Goal: Transaction & Acquisition: Purchase product/service

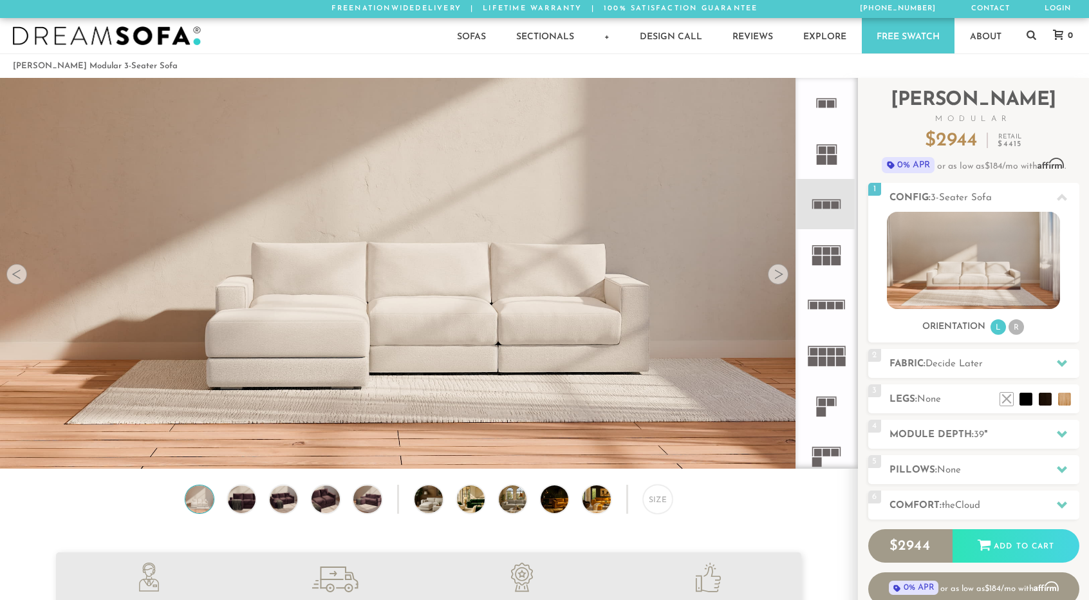
click at [815, 357] on rect at bounding box center [813, 361] width 10 height 10
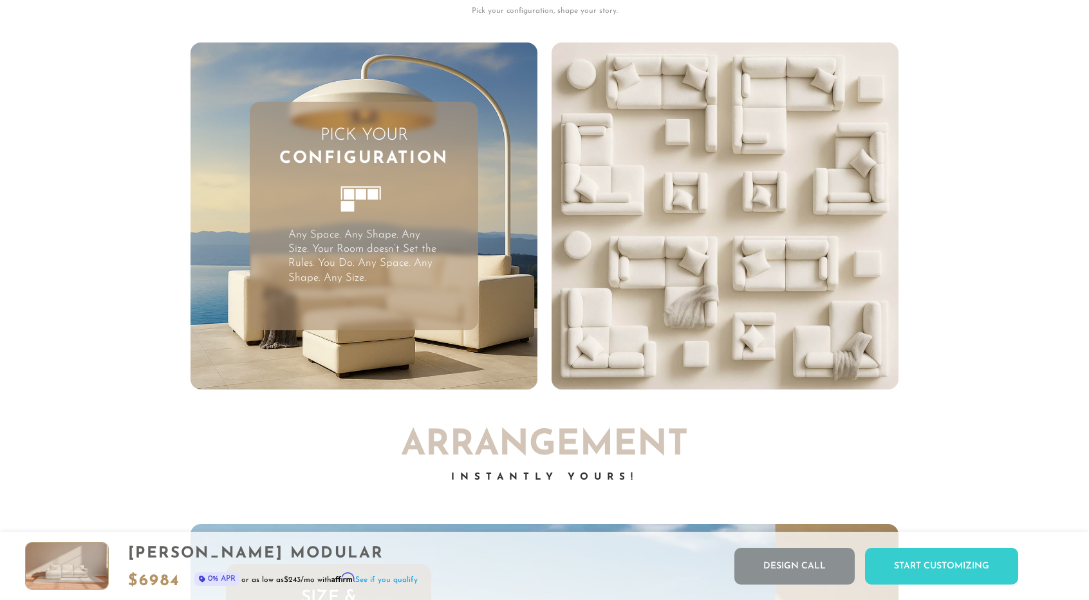
scroll to position [3436, 0]
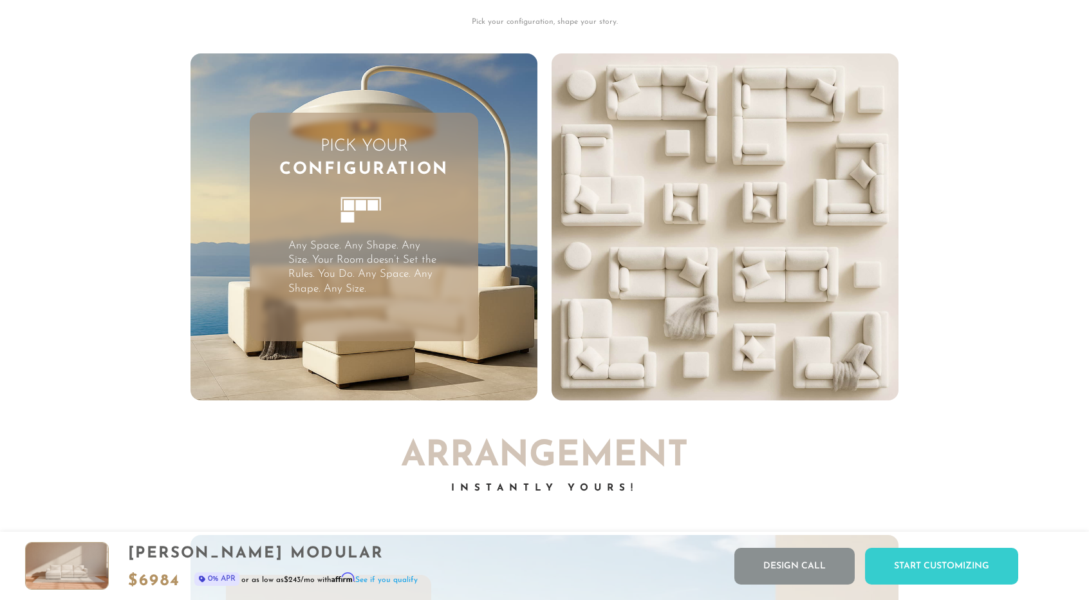
click at [458, 299] on div "Pick Your Configuration Any Space. Any Shape. Any Size. Your Room doesn’t Set t…" at bounding box center [364, 227] width 229 height 229
click at [431, 295] on p "Any Space. Any Shape. Any Size. Your Room doesn’t Set the Rules. You Do. Any Sp…" at bounding box center [363, 267] width 151 height 57
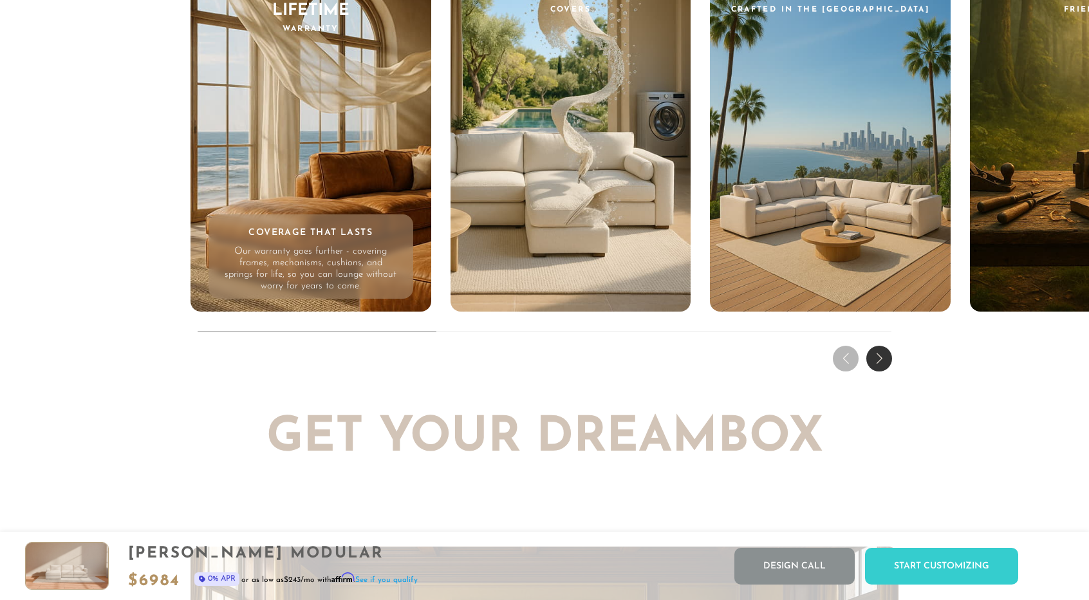
scroll to position [12642, 0]
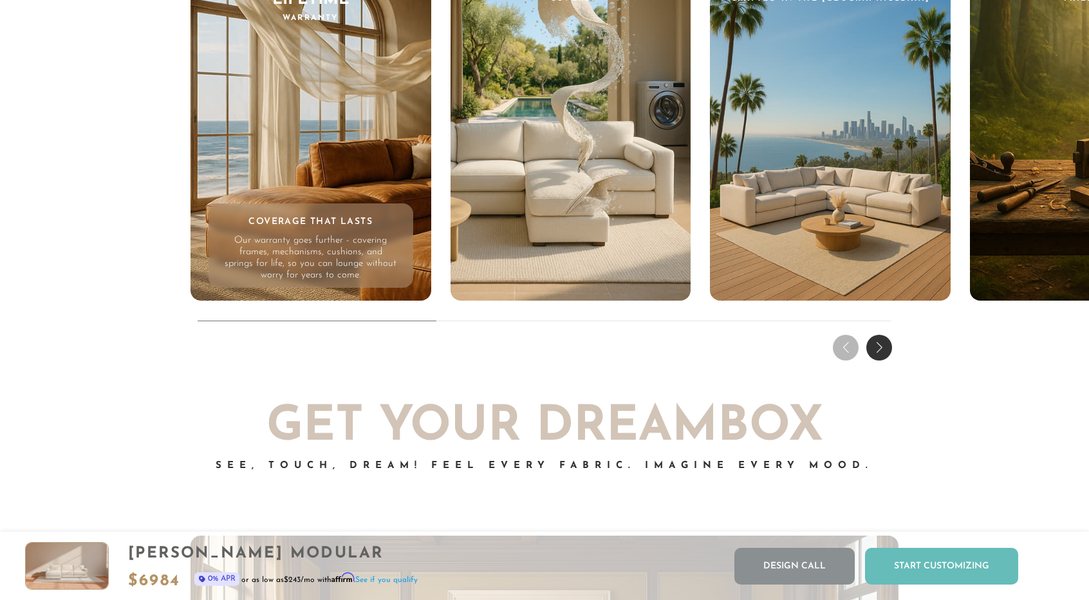
click at [932, 569] on div "Start Customizing" at bounding box center [941, 566] width 153 height 37
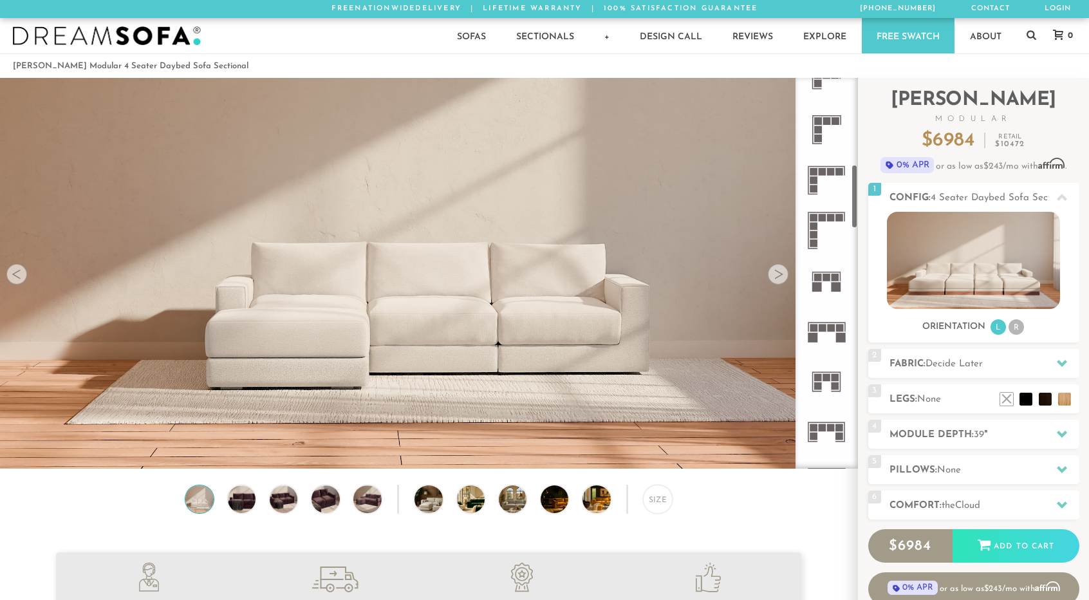
scroll to position [535, 0]
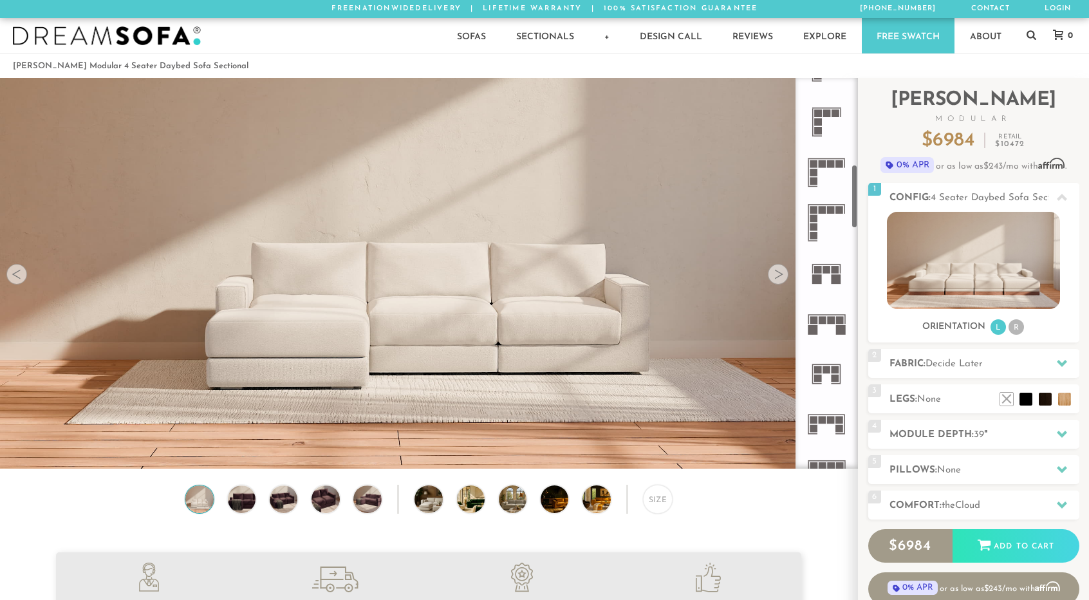
drag, startPoint x: 856, startPoint y: 125, endPoint x: 840, endPoint y: 213, distance: 88.9
click at [840, 213] on div at bounding box center [826, 273] width 62 height 391
click at [822, 209] on rect at bounding box center [822, 210] width 8 height 8
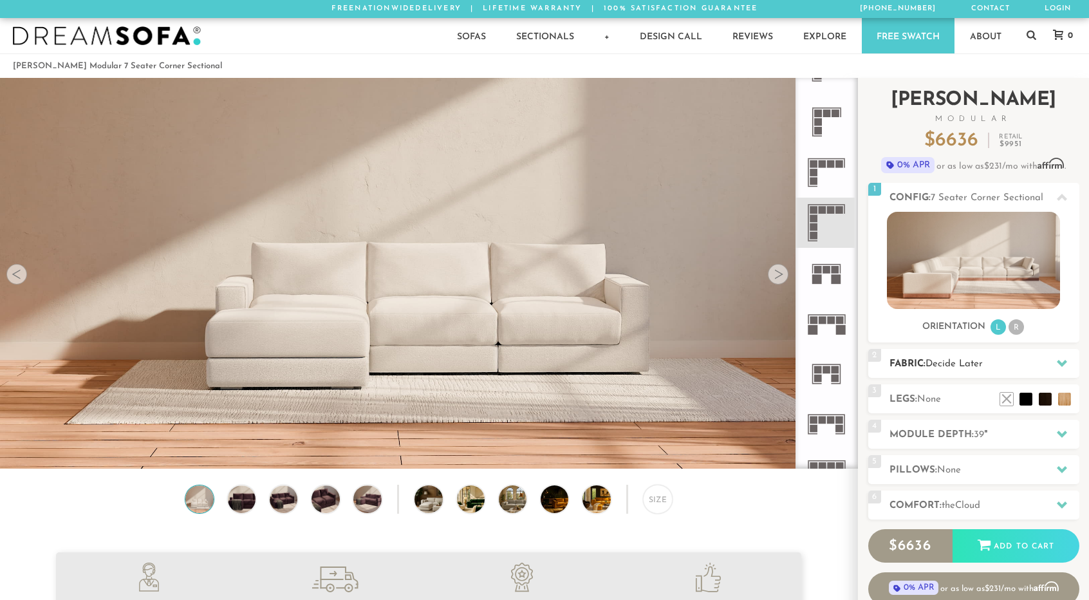
click at [959, 365] on span "Decide Later" at bounding box center [953, 364] width 57 height 10
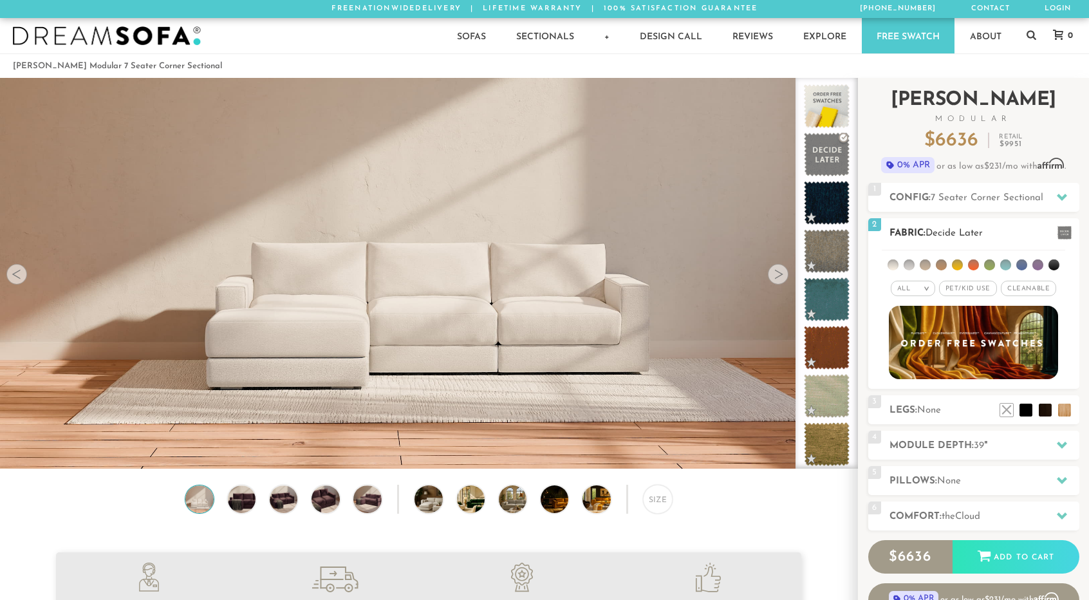
click at [894, 262] on li at bounding box center [892, 264] width 11 height 11
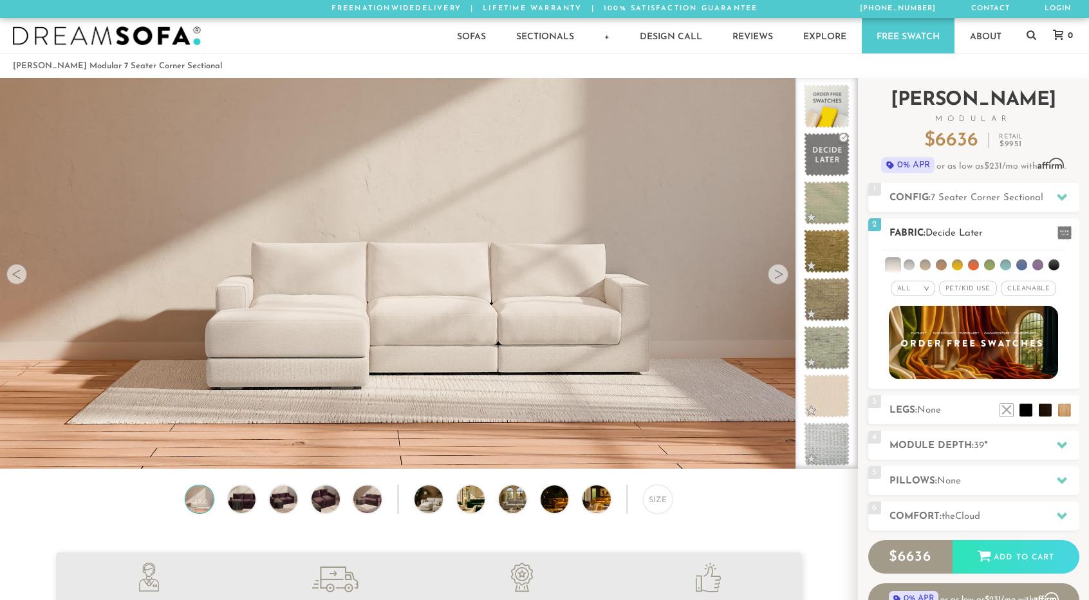
click at [910, 262] on li at bounding box center [908, 264] width 11 height 11
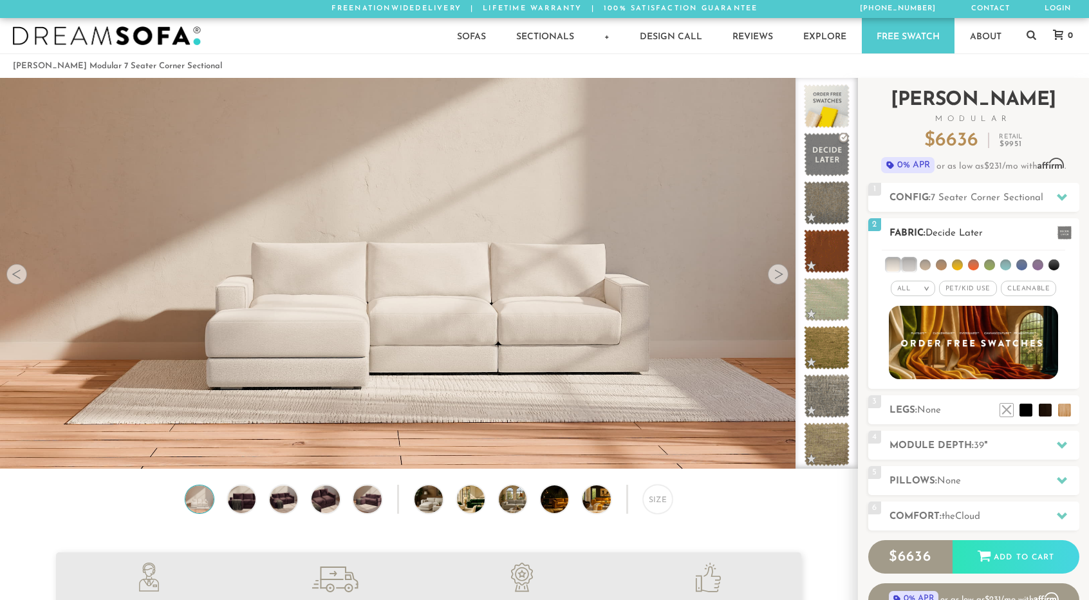
click at [925, 263] on li at bounding box center [924, 264] width 11 height 11
click at [947, 261] on ul at bounding box center [973, 262] width 183 height 24
click at [937, 263] on li at bounding box center [941, 264] width 11 height 11
click at [937, 263] on li at bounding box center [940, 264] width 13 height 13
click at [925, 264] on li at bounding box center [924, 264] width 13 height 13
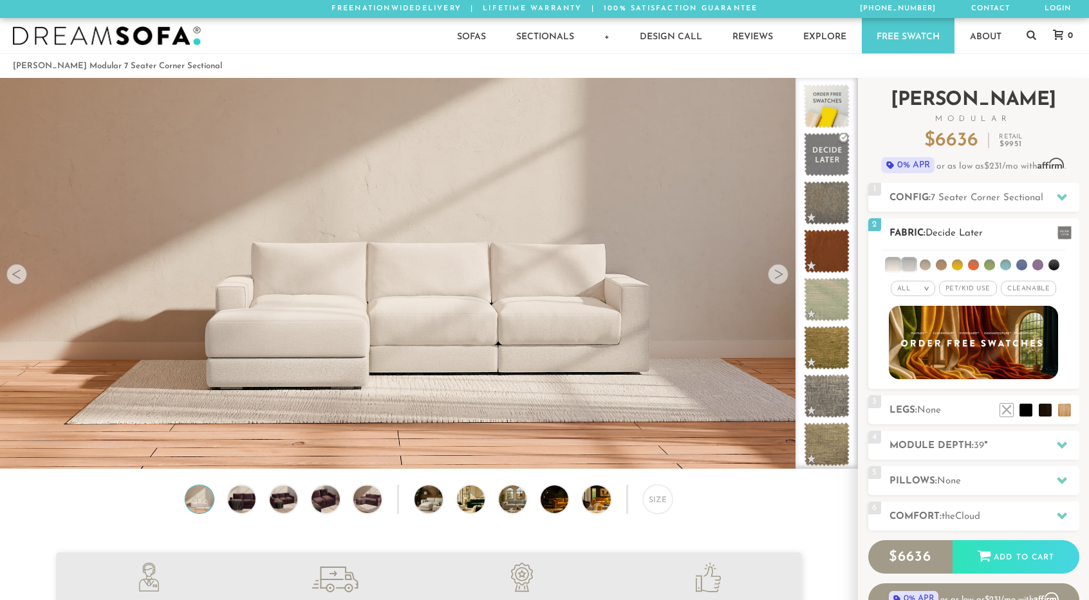
click at [909, 266] on li at bounding box center [908, 264] width 13 height 13
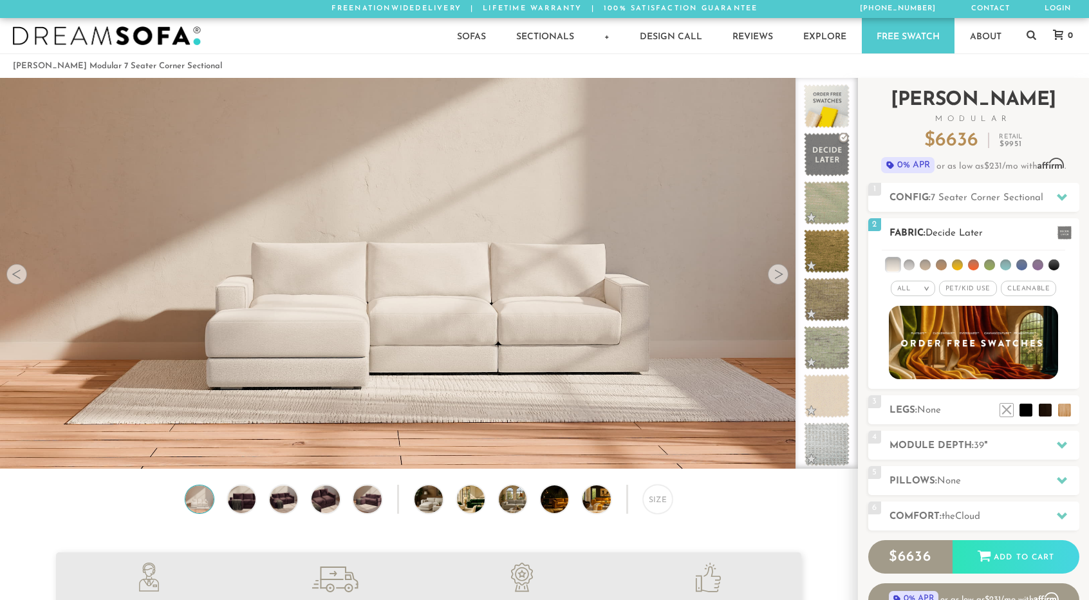
click at [898, 264] on li at bounding box center [892, 264] width 13 height 13
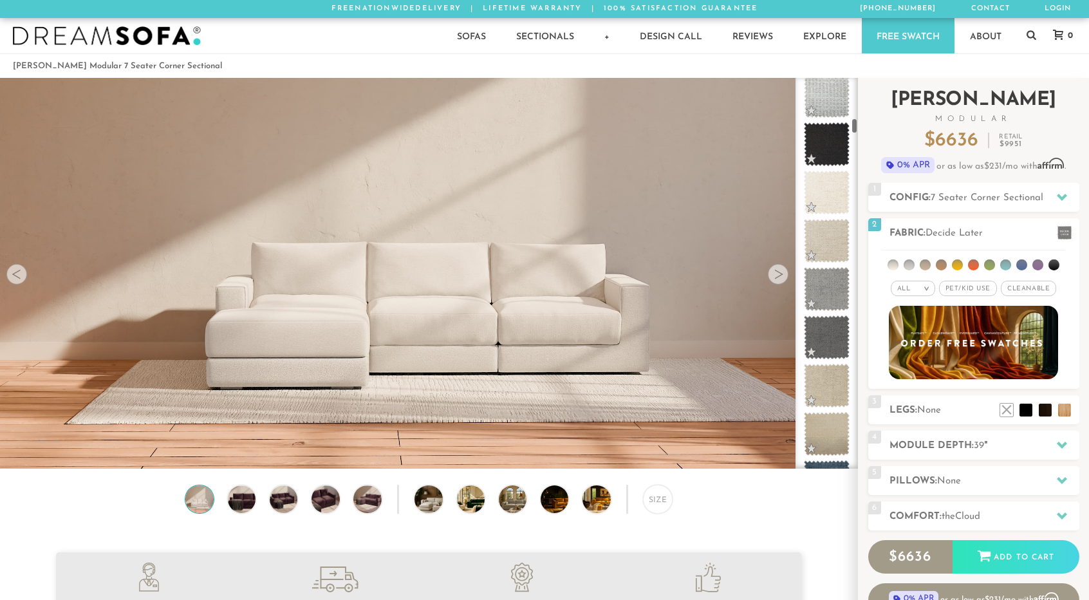
scroll to position [1089, 0]
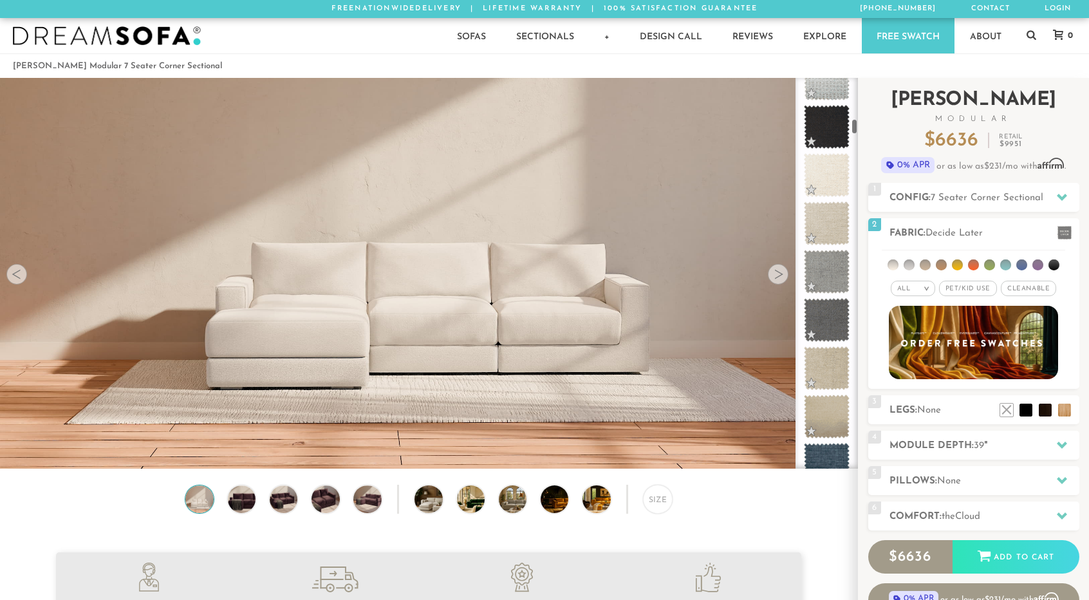
drag, startPoint x: 853, startPoint y: 84, endPoint x: 860, endPoint y: 125, distance: 41.0
click at [860, 125] on div "Introducing [PERSON_NAME] Modular $ 6636 Retail $ 9951 $ 6636 Retail $ 9951 0% …" at bounding box center [973, 368] width 231 height 580
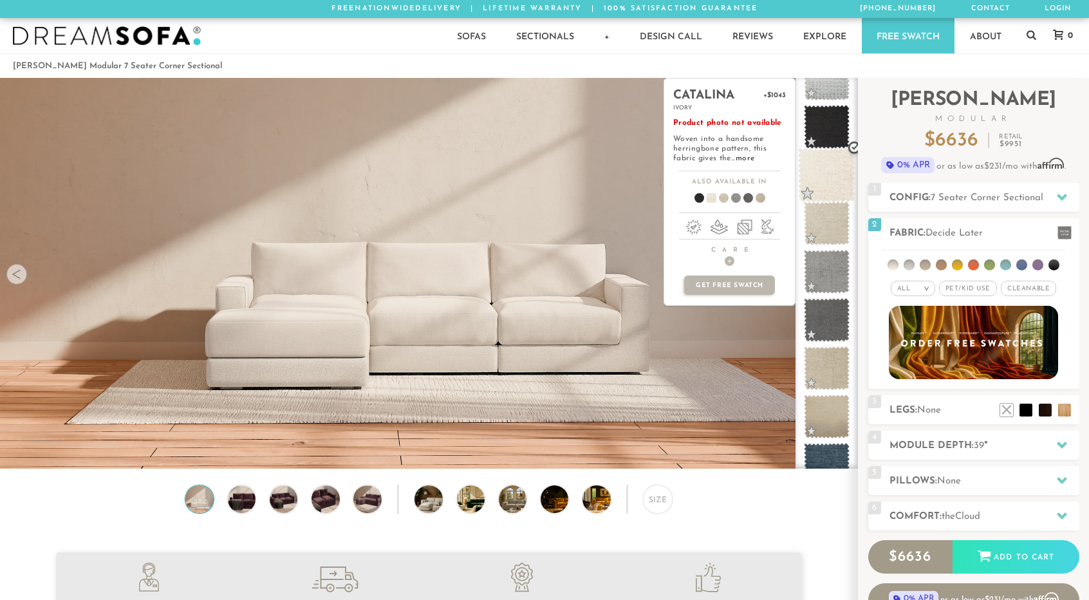
click at [835, 171] on span at bounding box center [826, 175] width 57 height 55
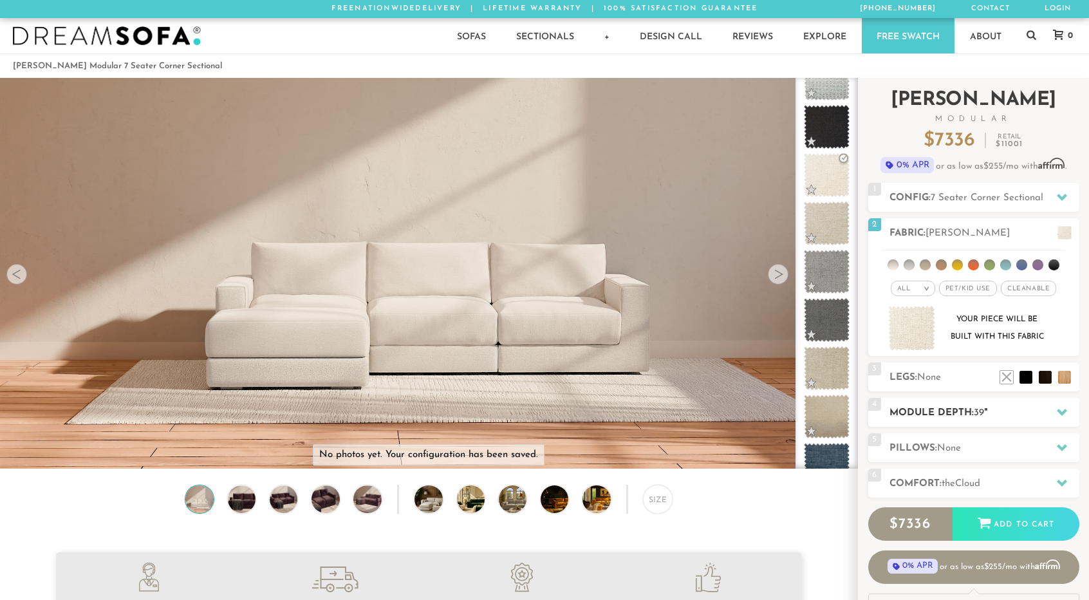
click at [1035, 410] on h2 "Module Depth: 39 "" at bounding box center [984, 412] width 190 height 15
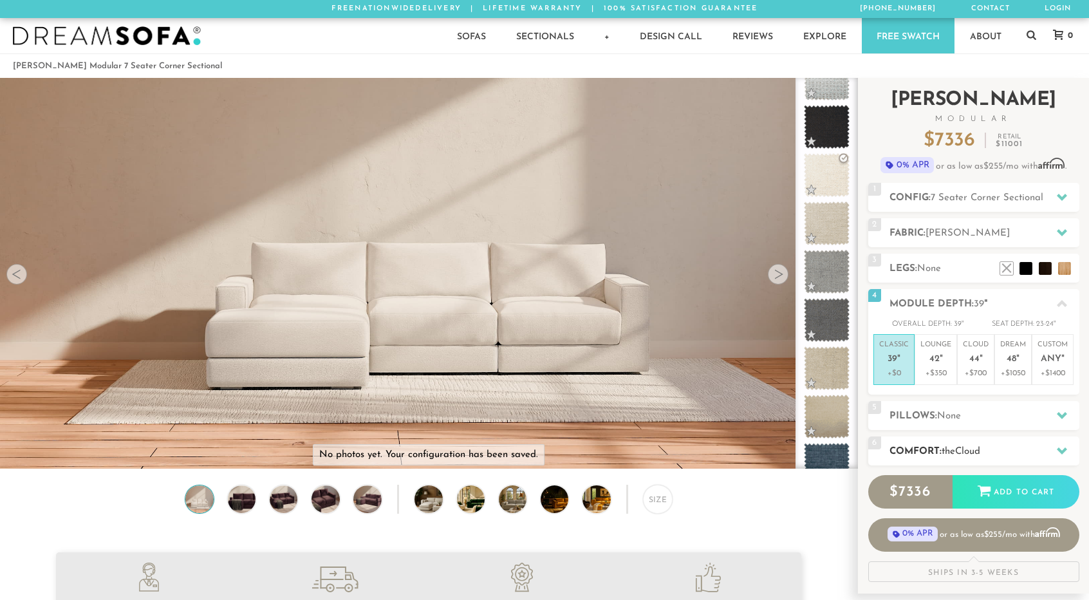
click at [1010, 450] on h2 "Comfort: the Cloud" at bounding box center [984, 451] width 190 height 15
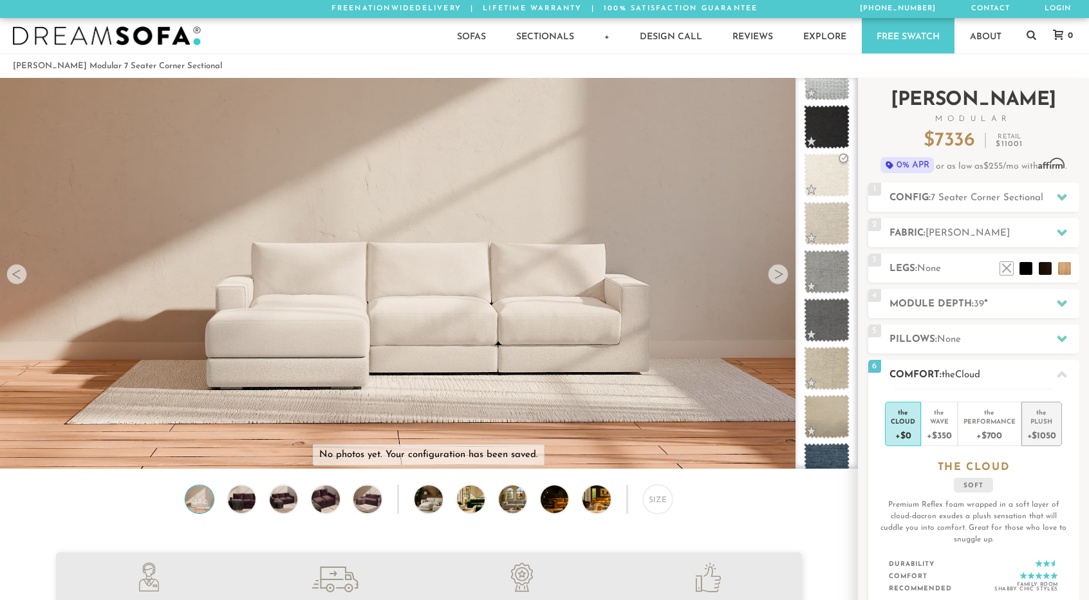
click at [1029, 434] on div "+$1050" at bounding box center [1041, 434] width 29 height 19
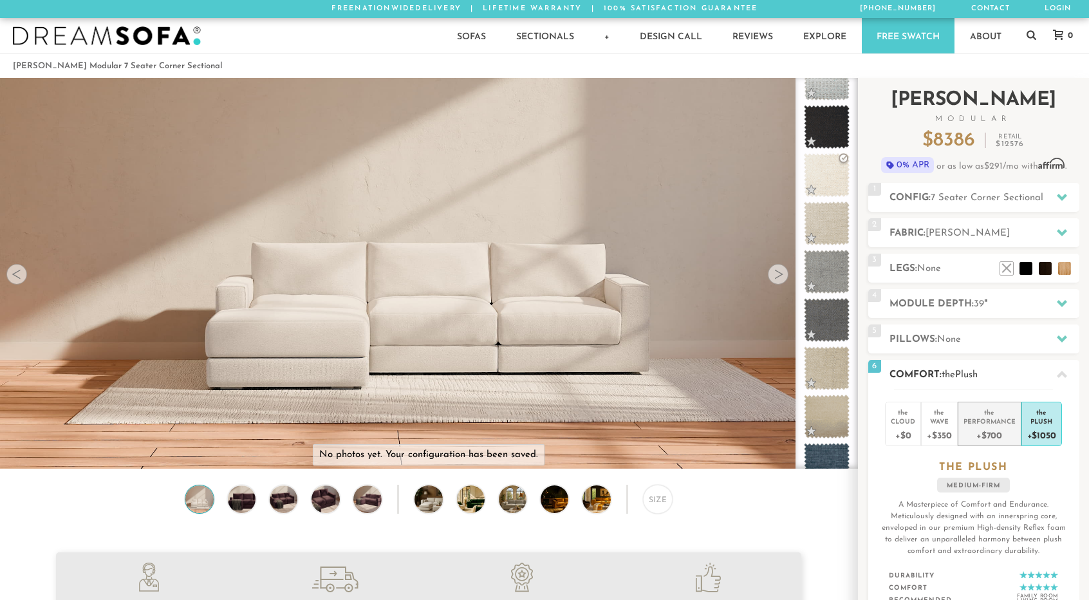
click at [1009, 425] on div "+$700" at bounding box center [989, 434] width 52 height 19
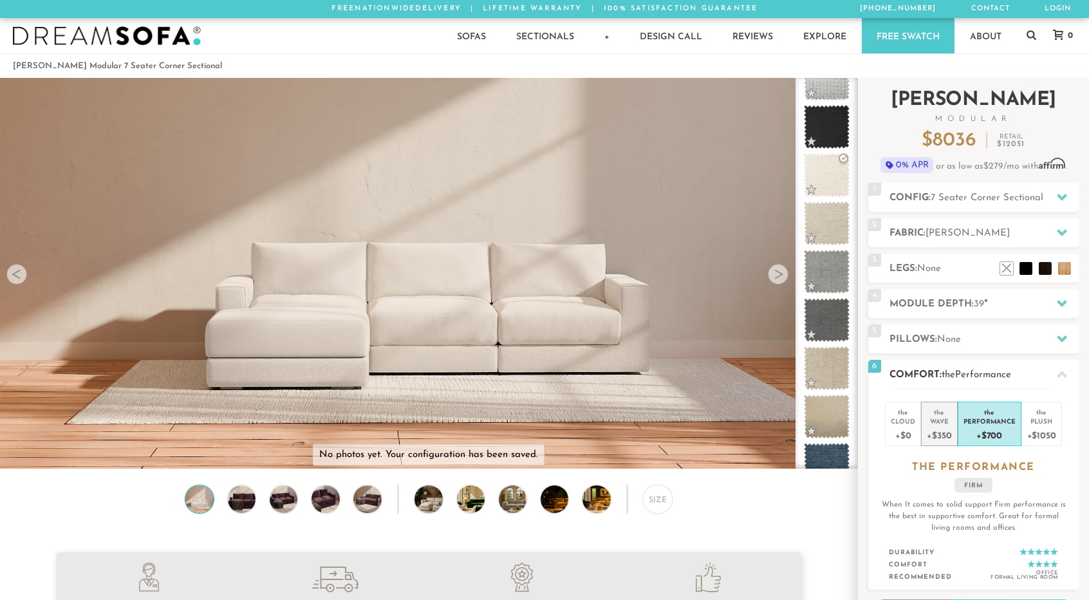
click at [942, 430] on div "+$350" at bounding box center [939, 434] width 24 height 19
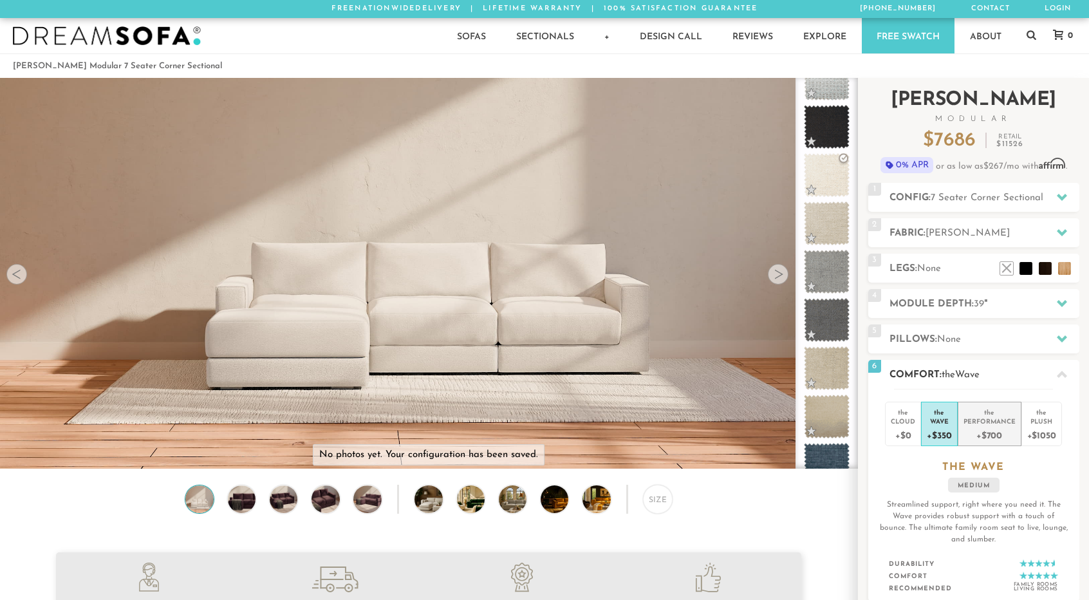
click at [981, 424] on div "Performance" at bounding box center [989, 420] width 52 height 9
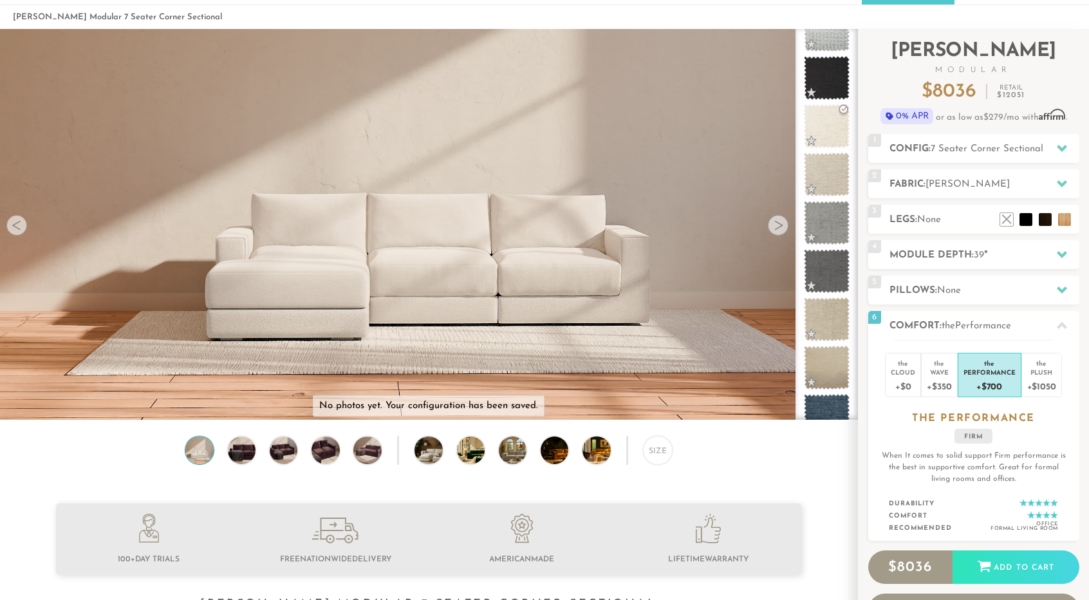
scroll to position [0, 0]
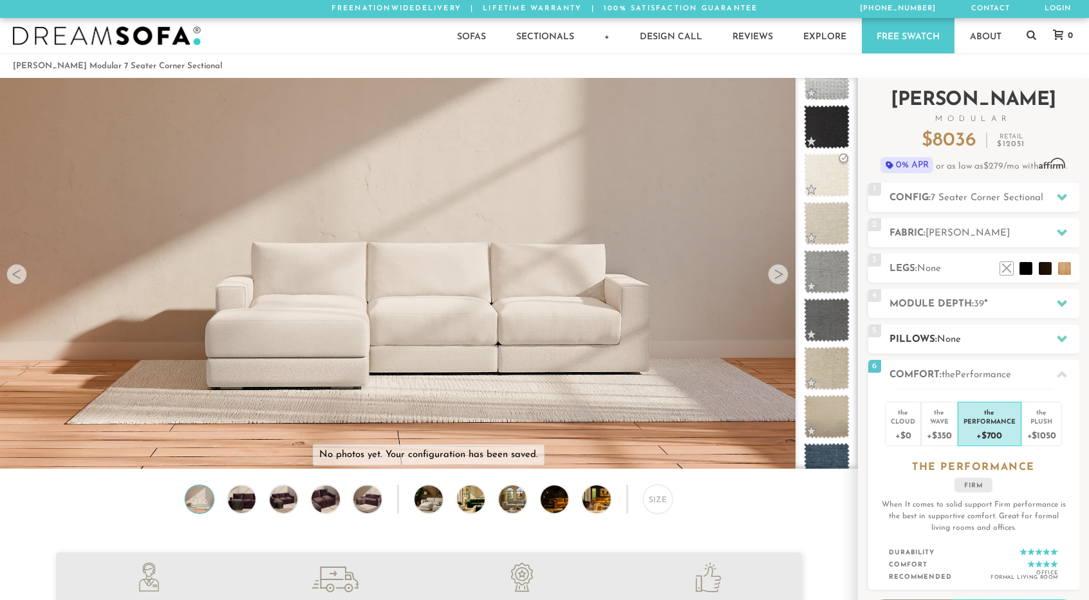
click at [918, 338] on h2 "Pillows: None" at bounding box center [984, 339] width 190 height 15
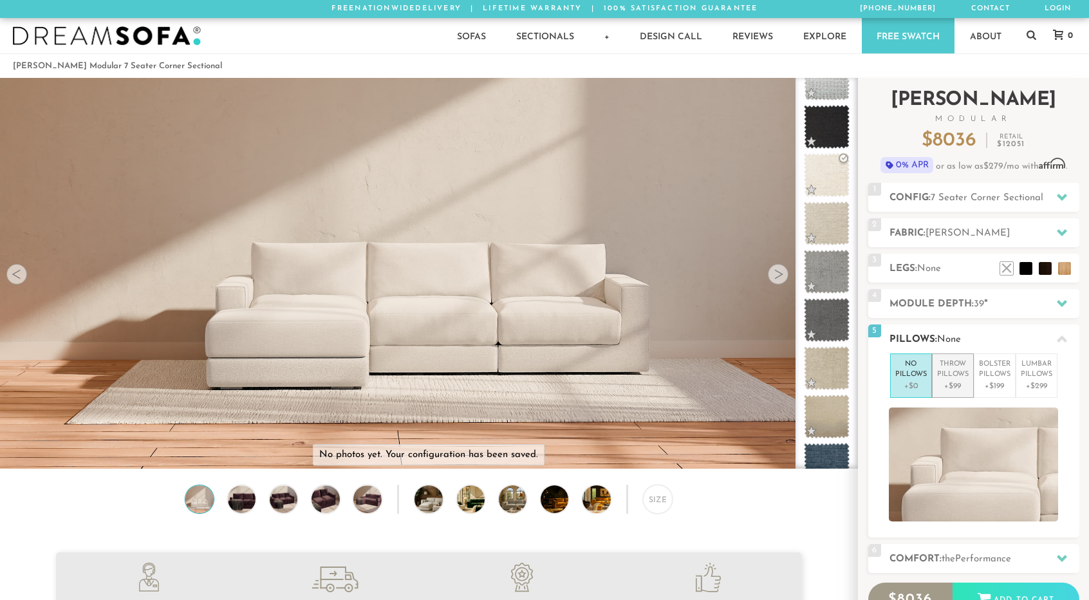
click at [947, 366] on p "Throw Pillows" at bounding box center [953, 369] width 32 height 21
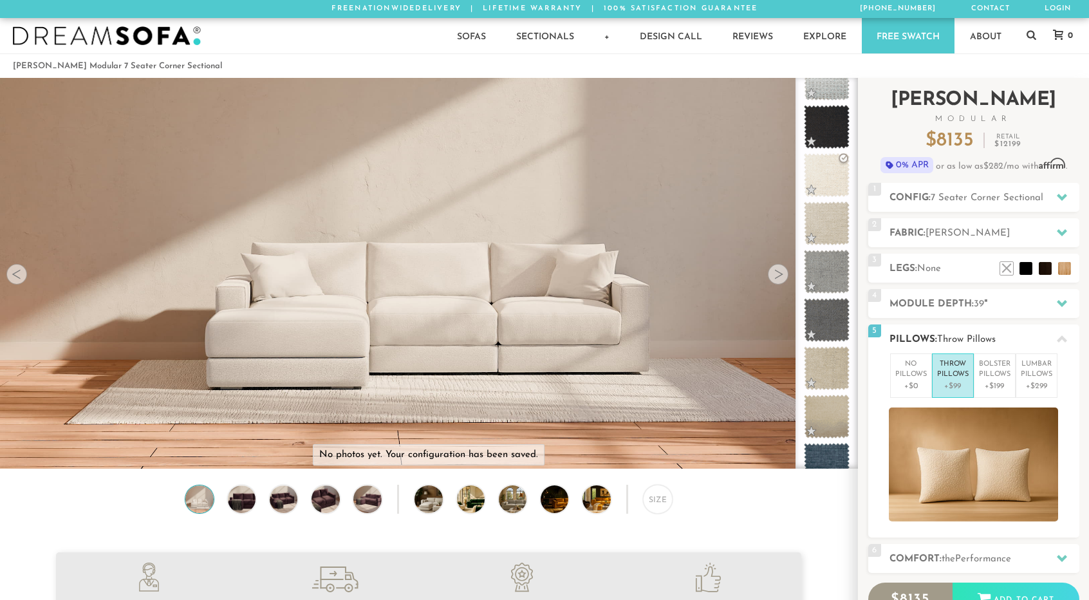
click at [947, 366] on p "Throw Pillows" at bounding box center [953, 369] width 32 height 21
click at [989, 376] on p "Bolster Pillows" at bounding box center [995, 369] width 32 height 21
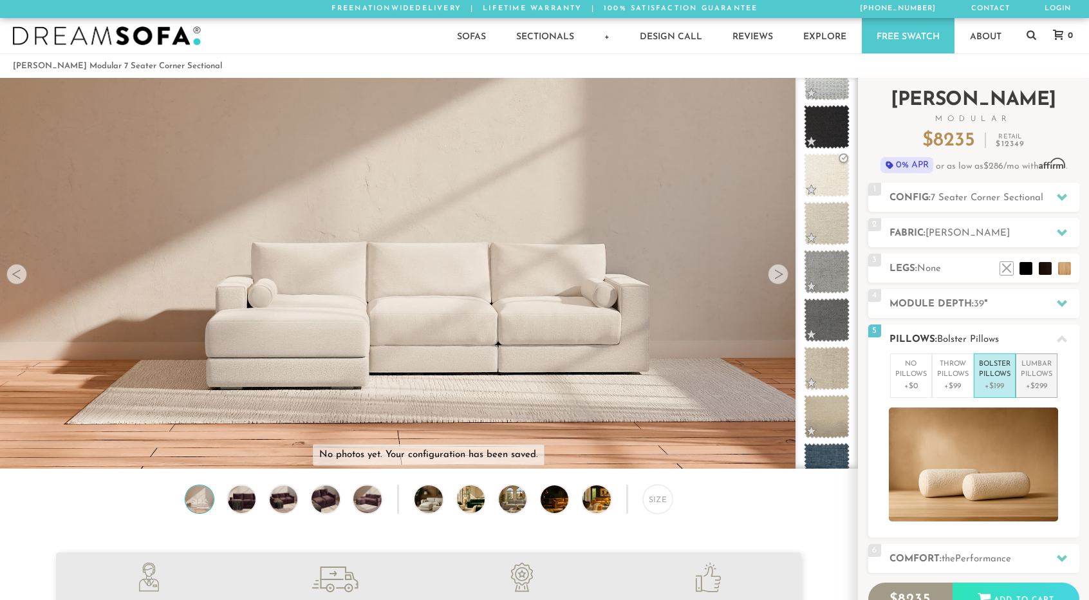
click at [1029, 380] on p "+$299" at bounding box center [1037, 386] width 32 height 12
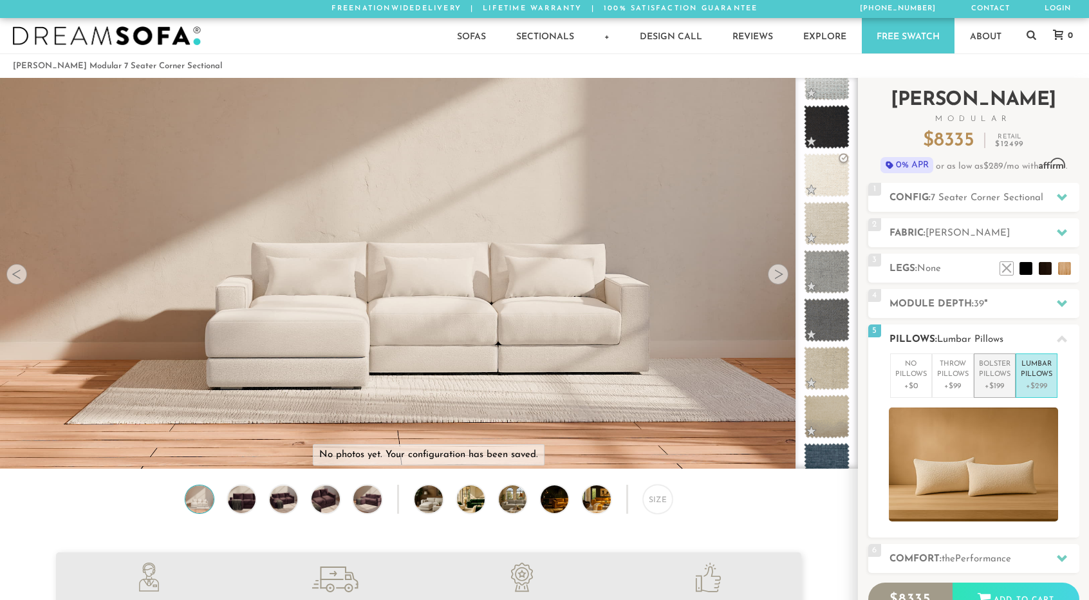
click at [998, 376] on p "Bolster Pillows" at bounding box center [995, 369] width 32 height 21
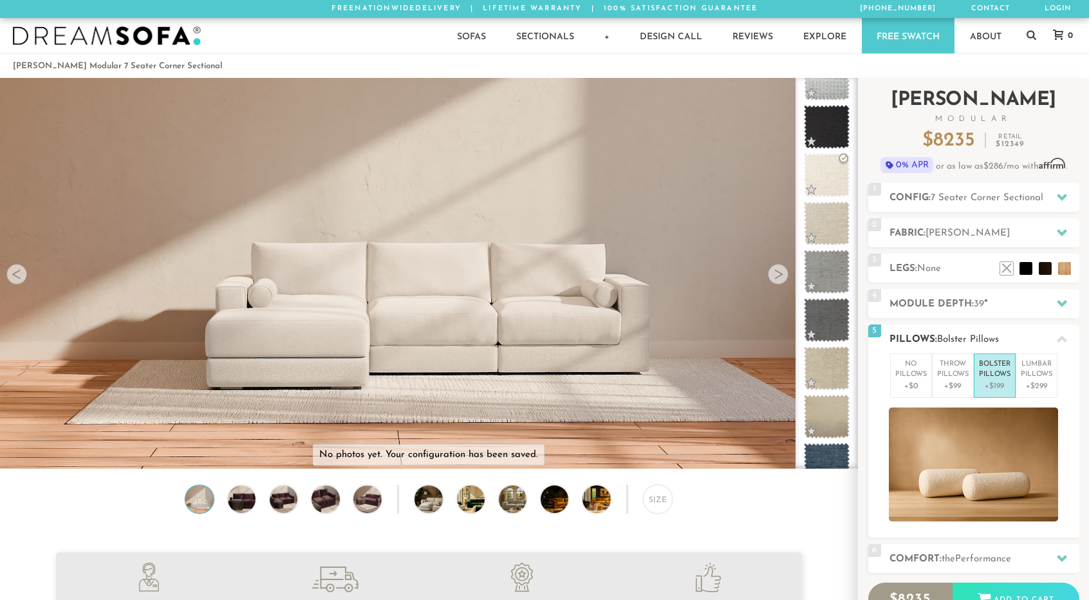
click at [976, 380] on li "Bolster Pillows +$199" at bounding box center [995, 375] width 42 height 44
click at [947, 384] on p "+$99" at bounding box center [953, 386] width 32 height 12
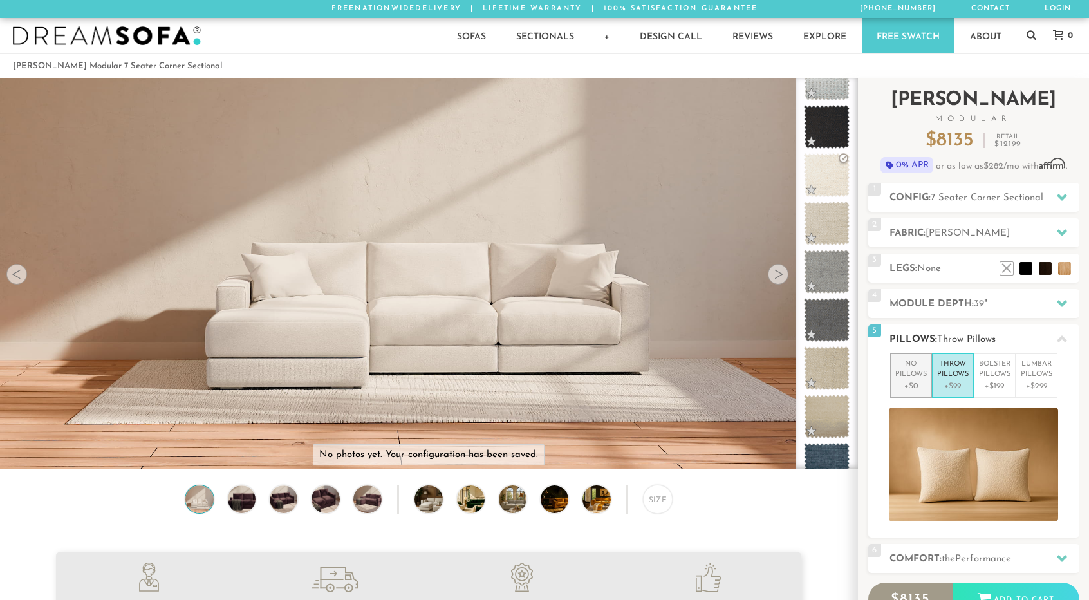
click at [914, 382] on p "+$0" at bounding box center [911, 386] width 32 height 12
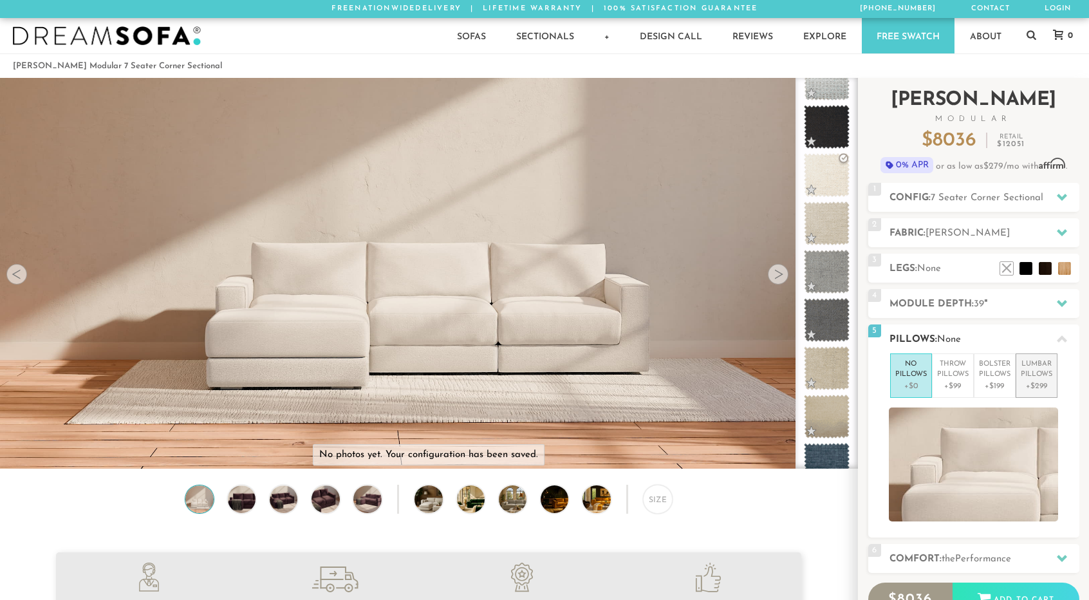
click at [1030, 383] on p "+$299" at bounding box center [1037, 386] width 32 height 12
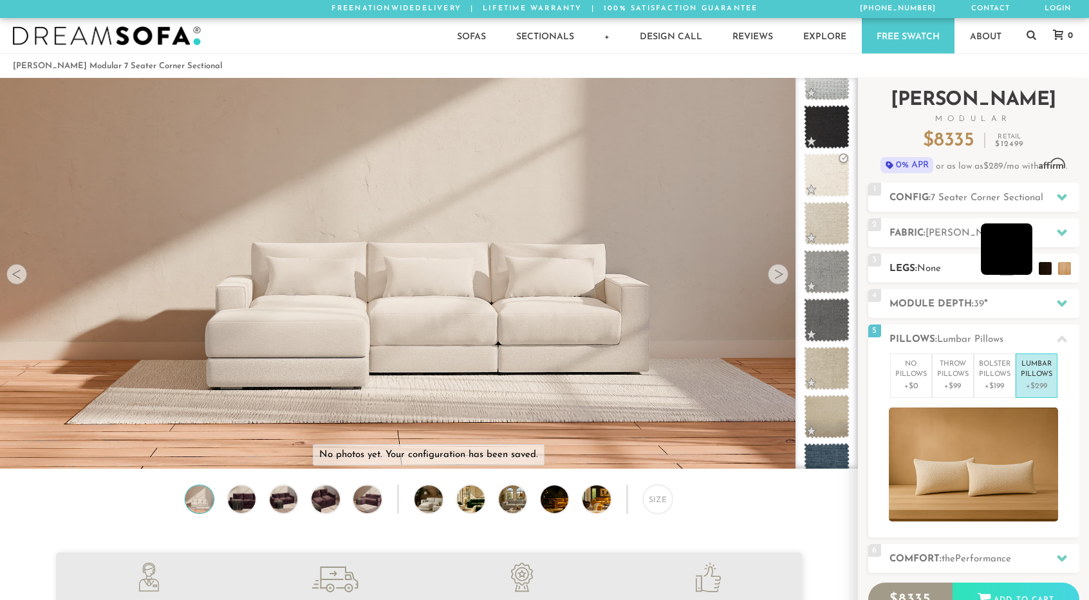
click at [1028, 266] on li at bounding box center [1006, 248] width 51 height 51
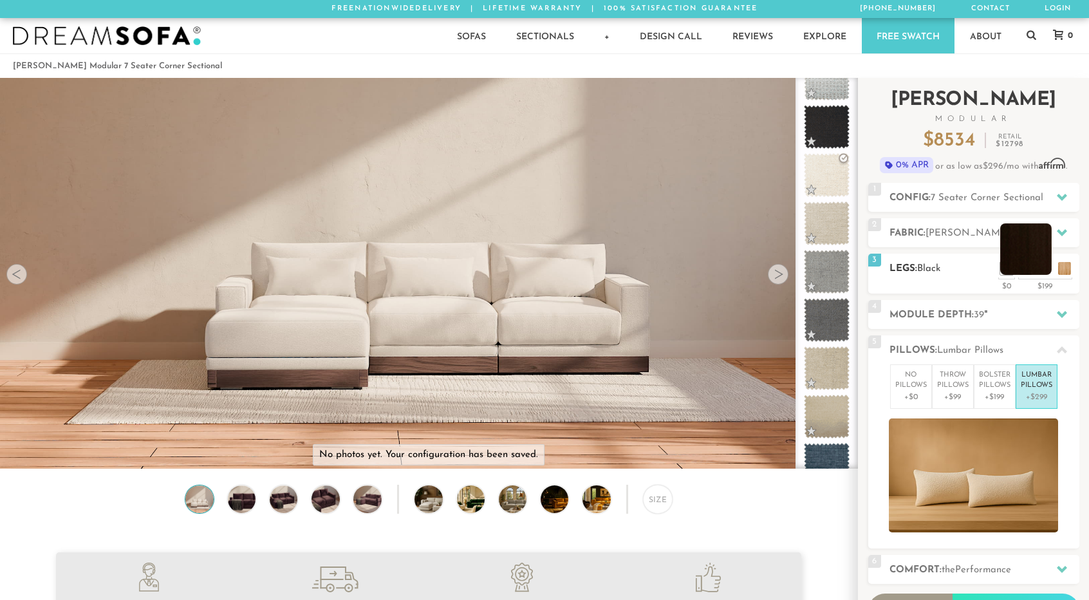
click at [1046, 273] on li at bounding box center [1025, 248] width 51 height 51
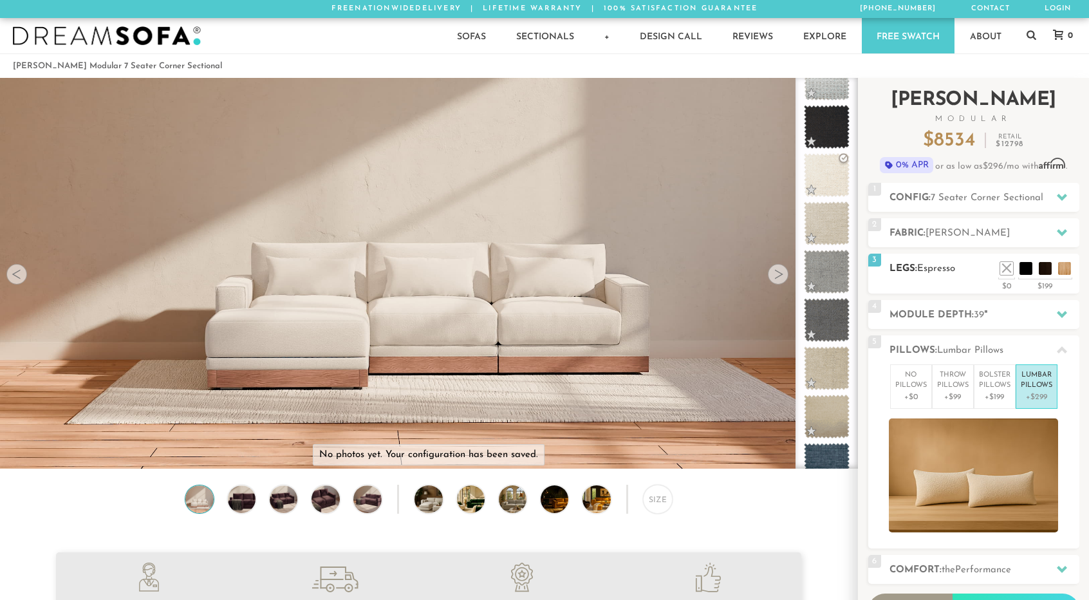
click at [1068, 275] on h2 "Legs: Espresso" at bounding box center [984, 268] width 190 height 15
click at [1065, 270] on li at bounding box center [1044, 248] width 51 height 51
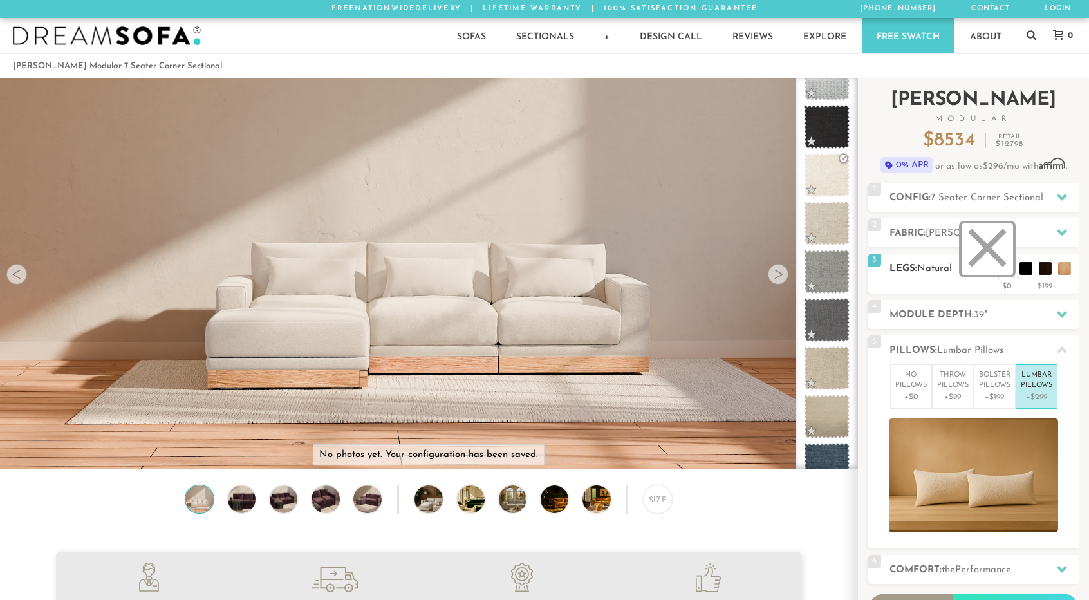
click at [1009, 269] on li at bounding box center [986, 248] width 51 height 51
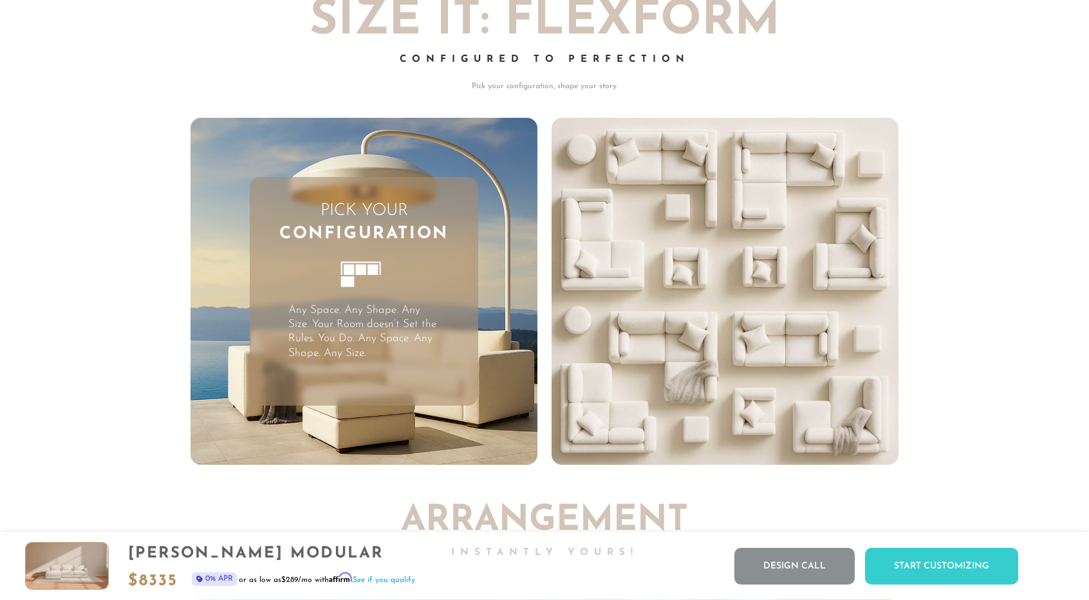
scroll to position [3471, 0]
